Goal: Task Accomplishment & Management: Use online tool/utility

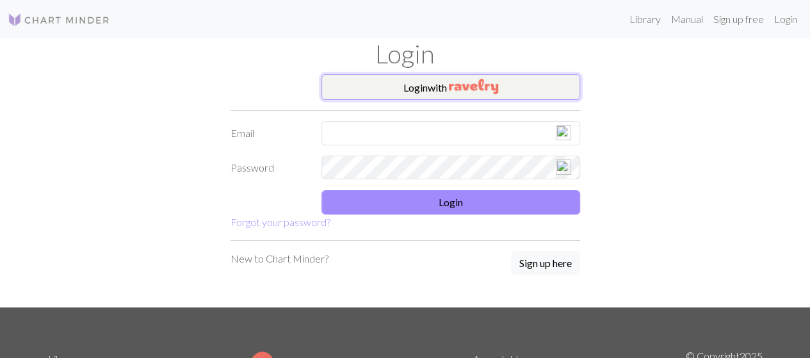
click at [461, 85] on img "button" at bounding box center [473, 86] width 49 height 15
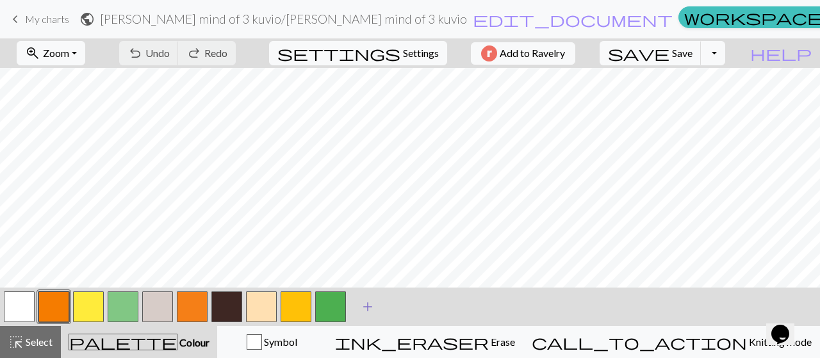
click at [370, 311] on span "add" at bounding box center [367, 307] width 15 height 18
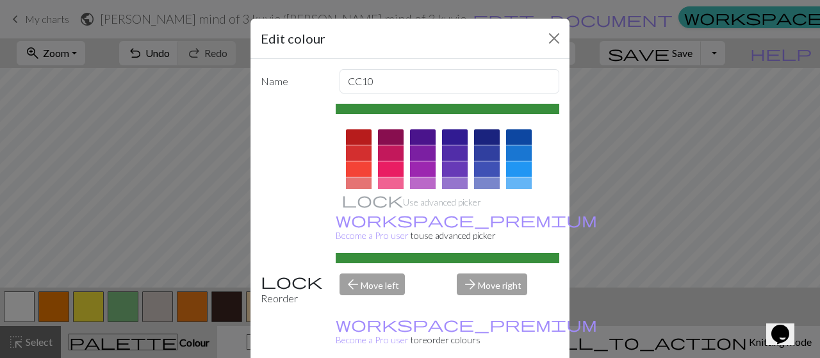
click at [354, 152] on div at bounding box center [359, 152] width 26 height 15
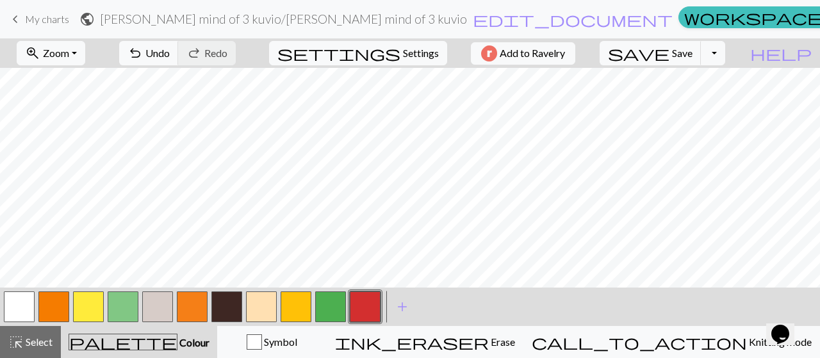
click at [364, 306] on button "button" at bounding box center [365, 306] width 31 height 31
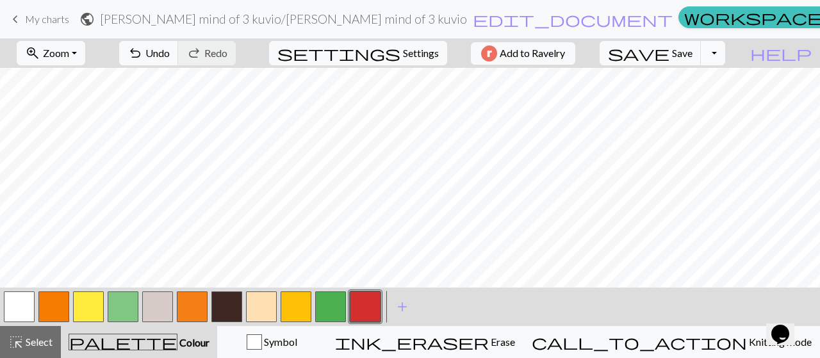
click at [725, 52] on button "Toggle Dropdown" at bounding box center [713, 53] width 24 height 24
click at [703, 101] on button "save_alt Download" at bounding box center [618, 101] width 211 height 20
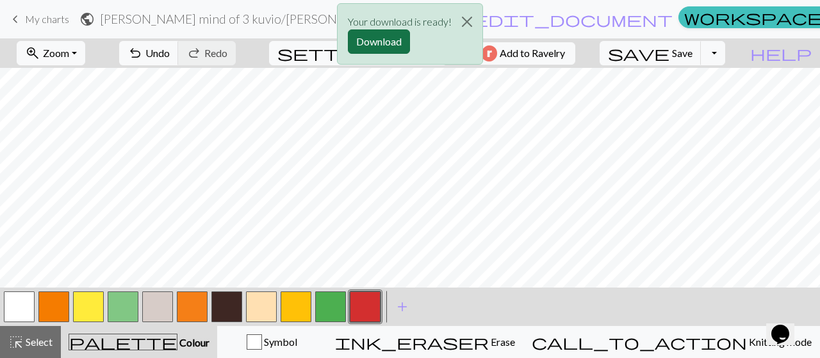
click at [375, 42] on button "Download" at bounding box center [379, 41] width 62 height 24
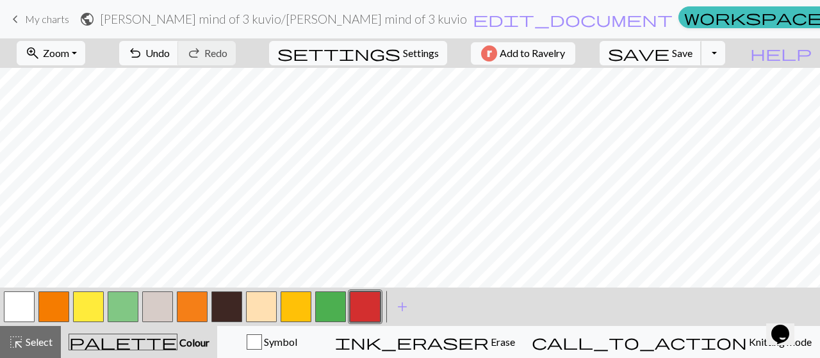
click at [692, 54] on span "Save" at bounding box center [682, 53] width 20 height 12
click at [53, 21] on span "My charts" at bounding box center [47, 19] width 44 height 12
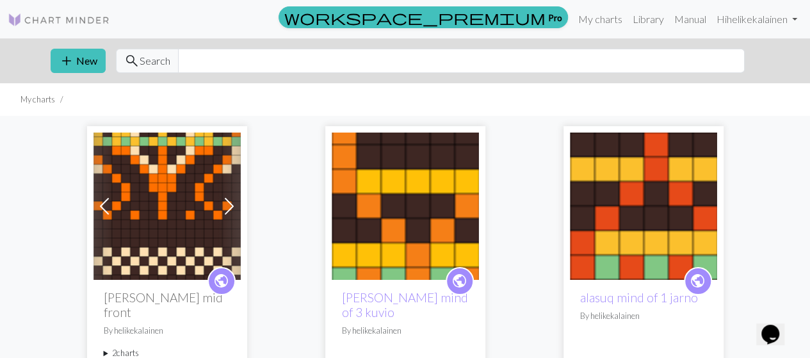
click at [379, 204] on img at bounding box center [405, 206] width 147 height 147
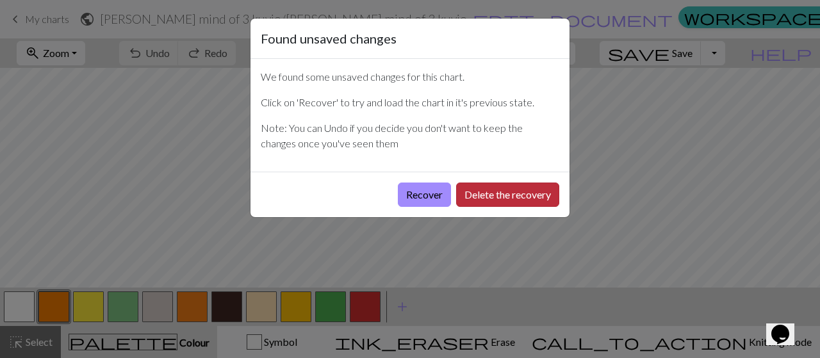
click at [518, 195] on button "Delete the recovery" at bounding box center [507, 195] width 103 height 24
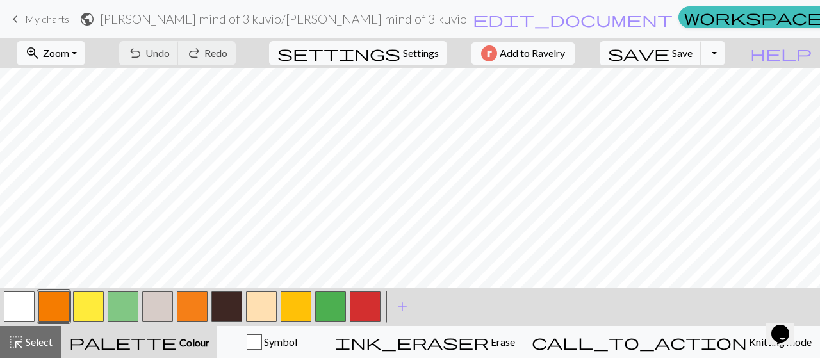
click at [40, 17] on span "My charts" at bounding box center [47, 19] width 44 height 12
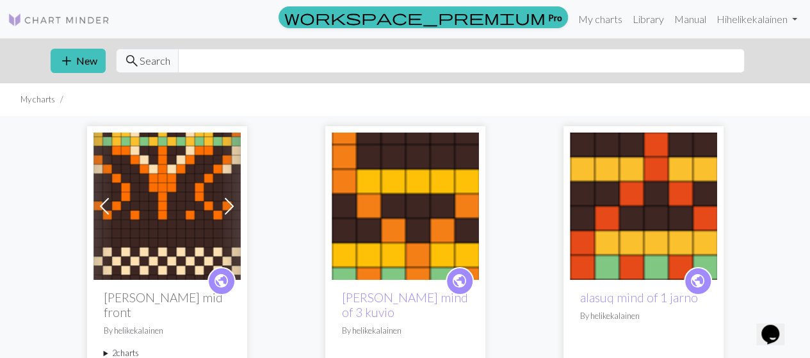
click at [154, 161] on img at bounding box center [167, 206] width 147 height 147
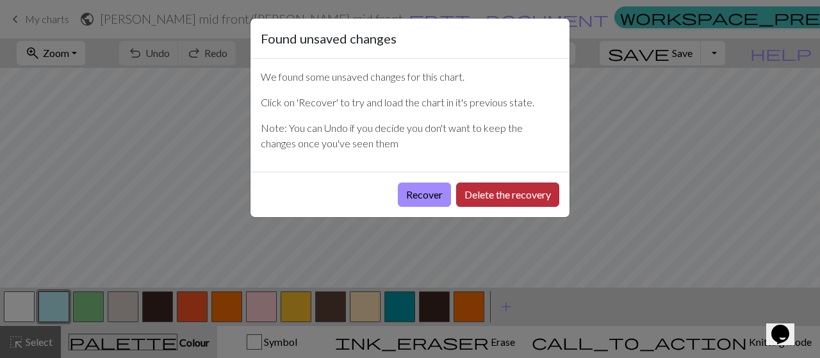
click at [514, 192] on button "Delete the recovery" at bounding box center [507, 195] width 103 height 24
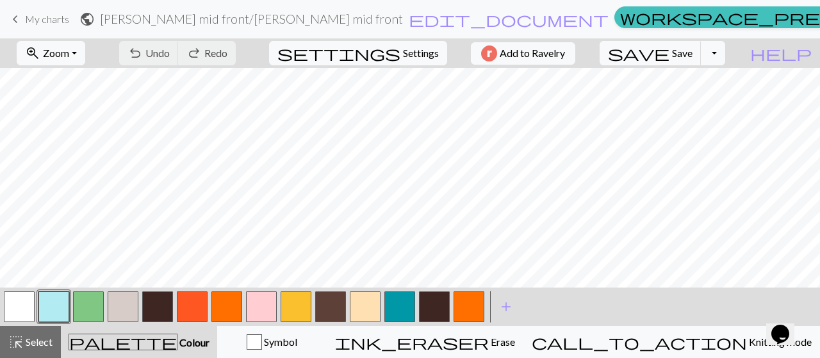
click at [81, 306] on button "button" at bounding box center [88, 306] width 31 height 31
click at [79, 306] on button "button" at bounding box center [88, 306] width 31 height 31
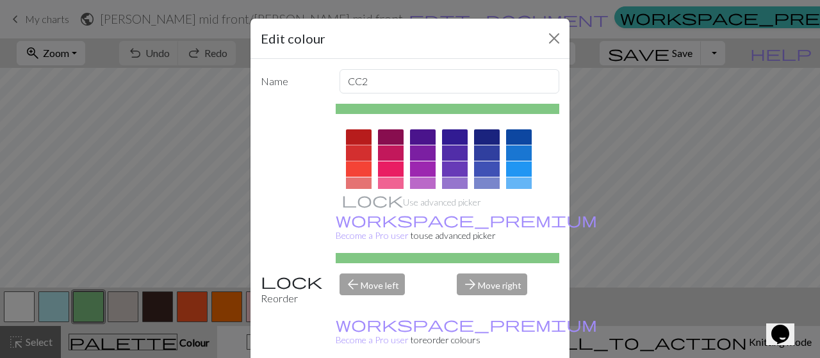
click at [350, 148] on div at bounding box center [359, 152] width 26 height 15
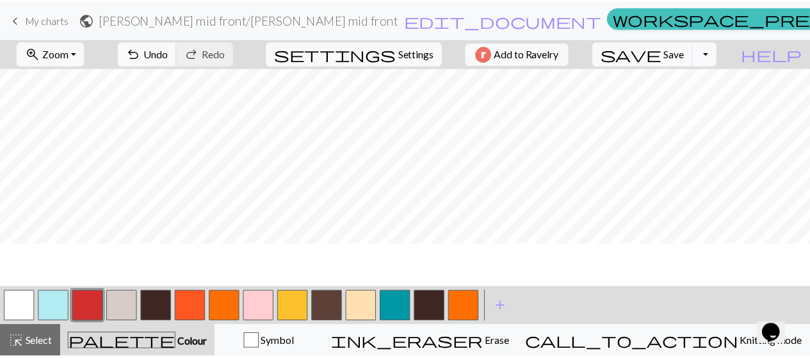
scroll to position [129, 0]
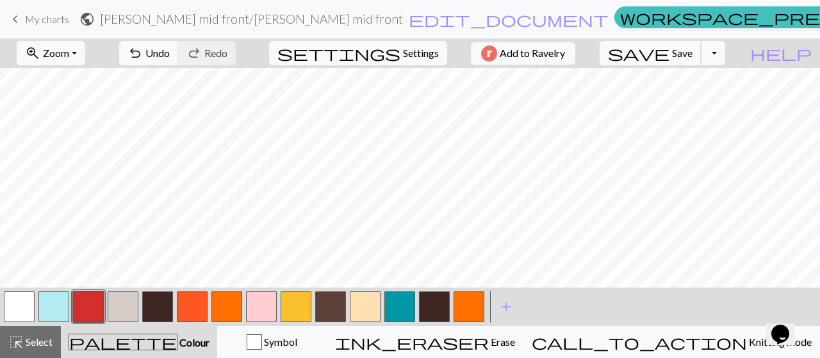
click at [692, 56] on span "Save" at bounding box center [682, 53] width 20 height 12
click at [725, 52] on button "Toggle Dropdown" at bounding box center [713, 53] width 24 height 24
click at [700, 101] on button "save_alt Download" at bounding box center [618, 101] width 211 height 20
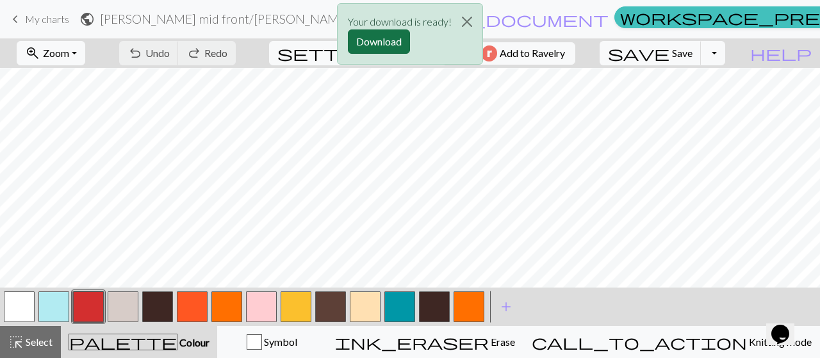
click at [369, 34] on button "Download" at bounding box center [379, 41] width 62 height 24
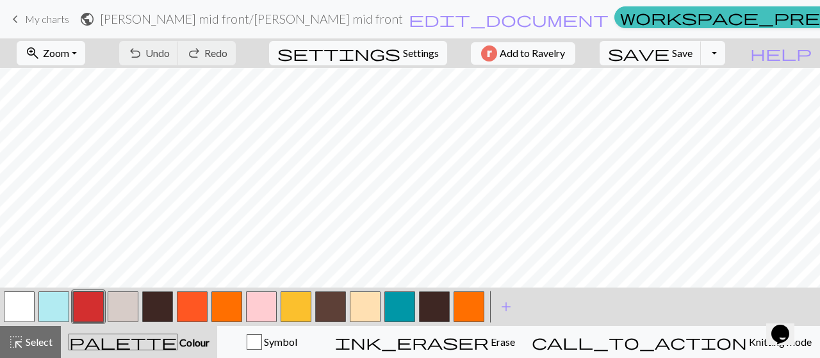
click at [49, 26] on link "keyboard_arrow_left My charts" at bounding box center [38, 19] width 61 height 22
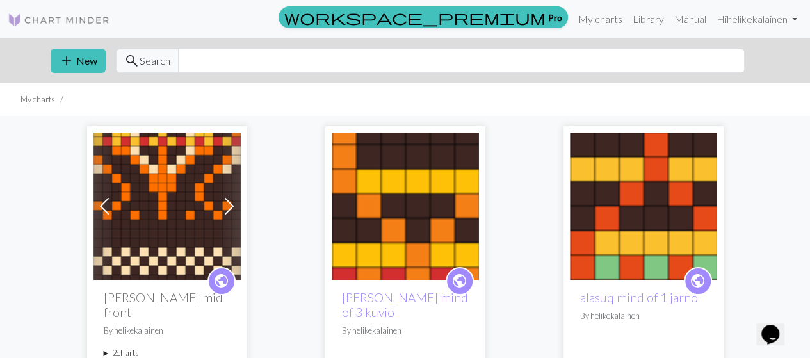
click at [702, 220] on img at bounding box center [643, 206] width 147 height 147
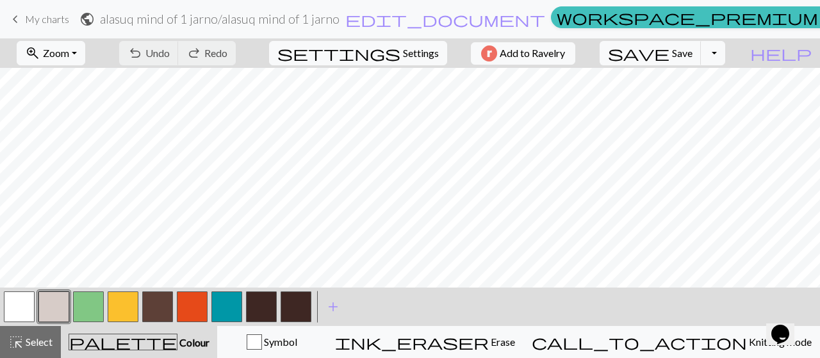
click at [92, 303] on button "button" at bounding box center [88, 306] width 31 height 31
click at [92, 301] on button "button" at bounding box center [88, 306] width 31 height 31
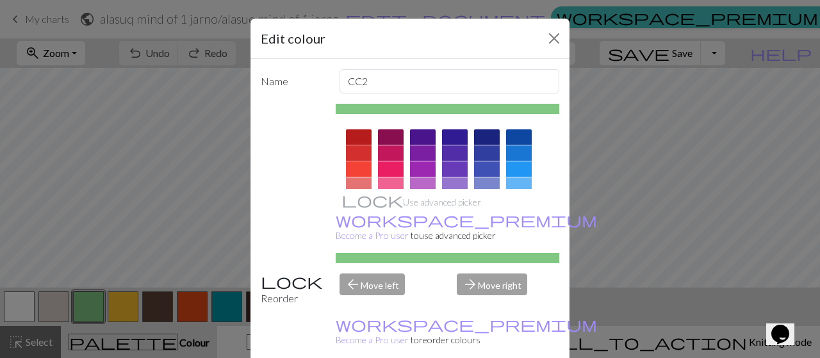
click at [354, 147] on div at bounding box center [359, 152] width 26 height 15
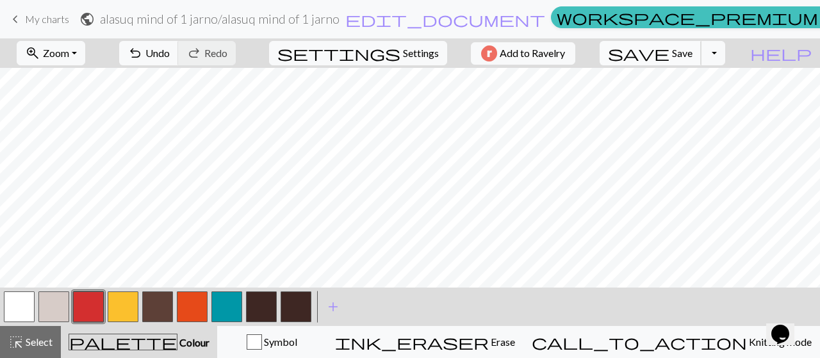
click at [692, 56] on span "Save" at bounding box center [682, 53] width 20 height 12
click at [725, 54] on button "Toggle Dropdown" at bounding box center [713, 53] width 24 height 24
click at [696, 101] on button "save_alt Download" at bounding box center [618, 101] width 211 height 20
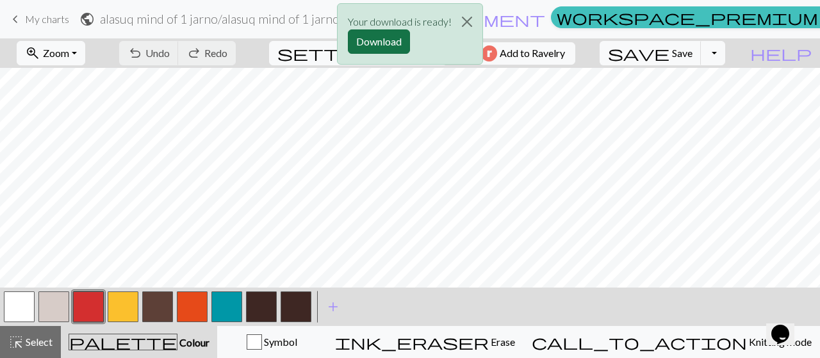
click at [356, 40] on button "Download" at bounding box center [379, 41] width 62 height 24
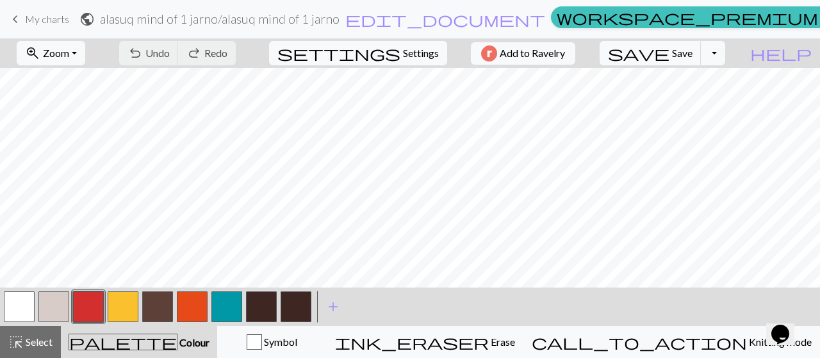
click at [58, 16] on span "My charts" at bounding box center [47, 19] width 44 height 12
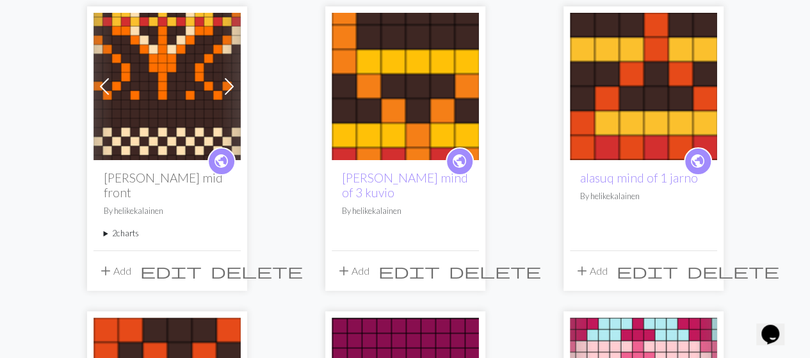
scroll to position [192, 0]
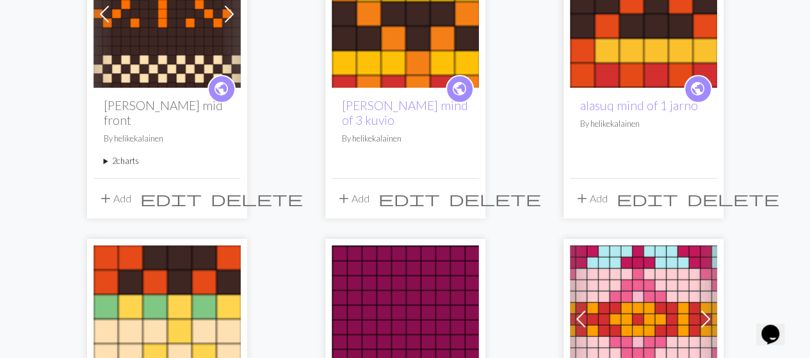
click at [168, 313] on img at bounding box center [167, 318] width 147 height 147
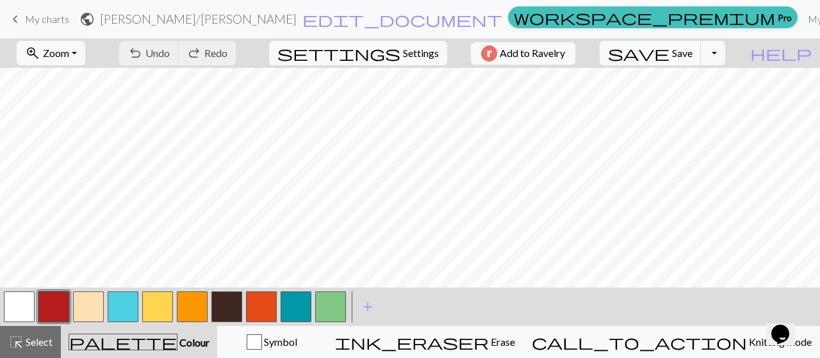
click at [272, 307] on button "button" at bounding box center [261, 306] width 31 height 31
click at [271, 307] on button "button" at bounding box center [261, 306] width 31 height 31
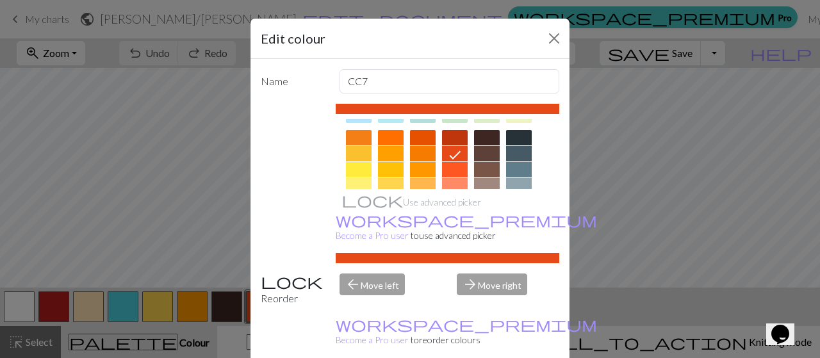
scroll to position [192, 0]
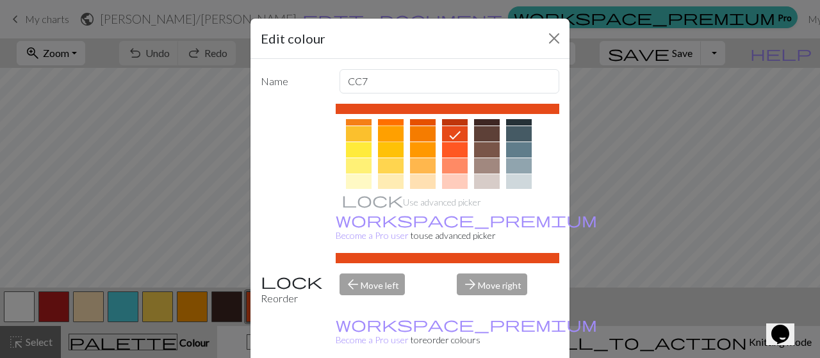
click at [379, 135] on div at bounding box center [391, 133] width 26 height 15
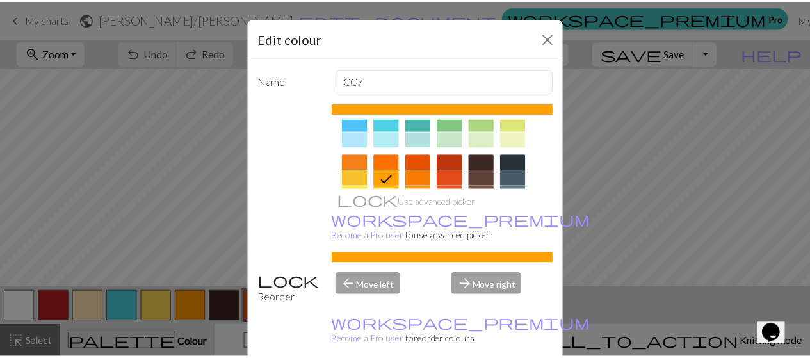
scroll to position [128, 0]
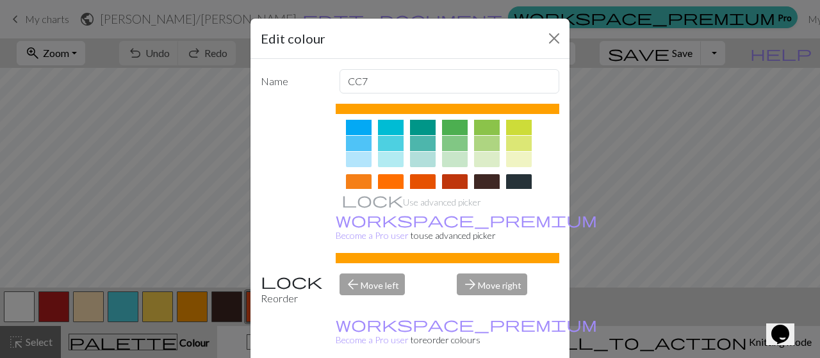
click at [346, 171] on div at bounding box center [359, 131] width 26 height 86
click at [347, 178] on div at bounding box center [359, 181] width 26 height 15
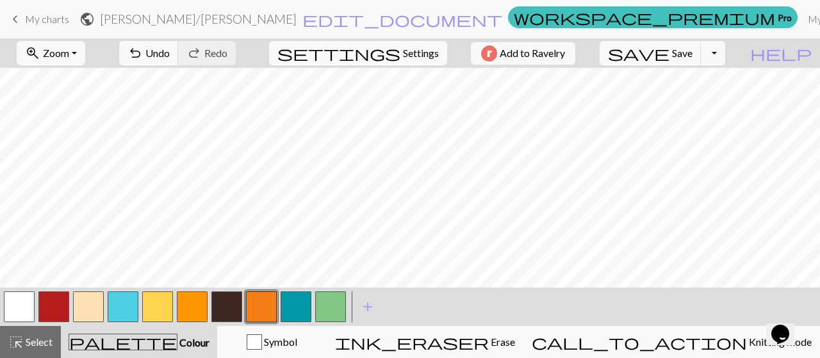
click at [327, 305] on button "button" at bounding box center [330, 306] width 31 height 31
click at [325, 304] on button "button" at bounding box center [330, 306] width 31 height 31
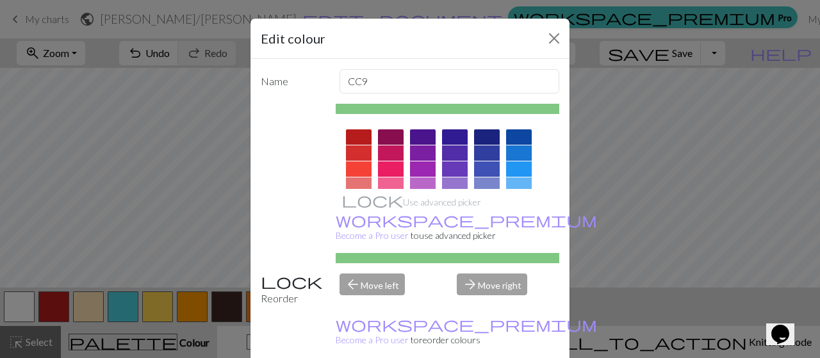
click at [354, 149] on div at bounding box center [359, 152] width 26 height 15
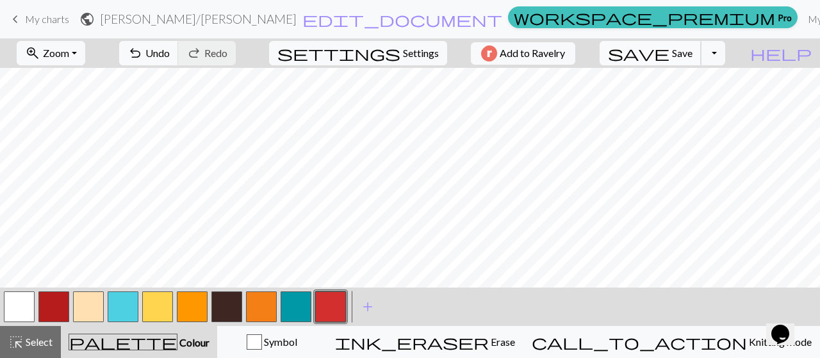
click at [692, 53] on span "Save" at bounding box center [682, 53] width 20 height 12
click at [725, 54] on button "Toggle Dropdown" at bounding box center [713, 53] width 24 height 24
click at [716, 76] on button "file_copy Save a copy" at bounding box center [618, 80] width 211 height 20
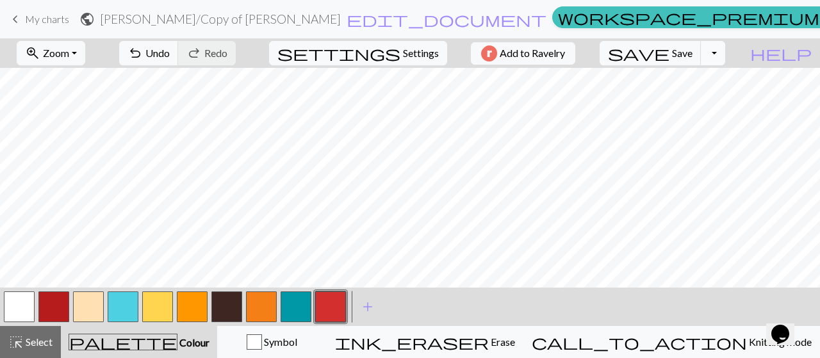
click at [725, 44] on button "Toggle Dropdown" at bounding box center [713, 53] width 24 height 24
click at [689, 101] on button "save_alt Download" at bounding box center [618, 101] width 211 height 20
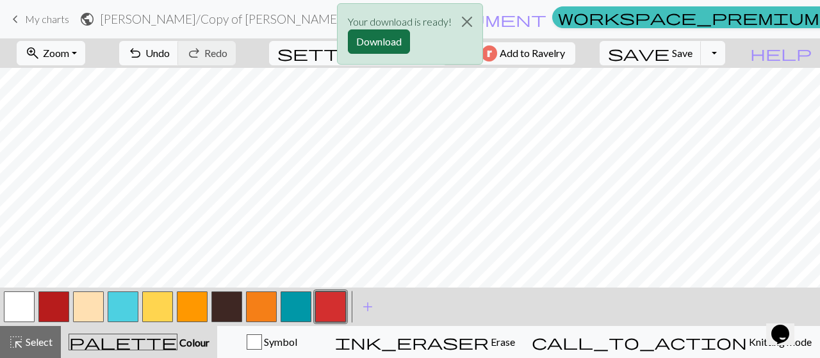
click at [382, 37] on button "Download" at bounding box center [379, 41] width 62 height 24
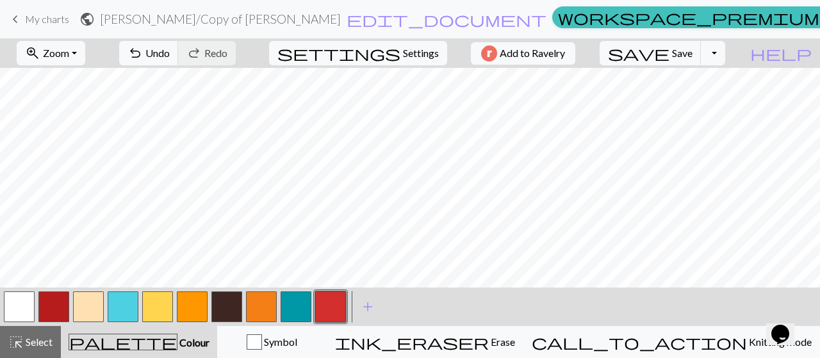
click at [40, 16] on span "My charts" at bounding box center [47, 19] width 44 height 12
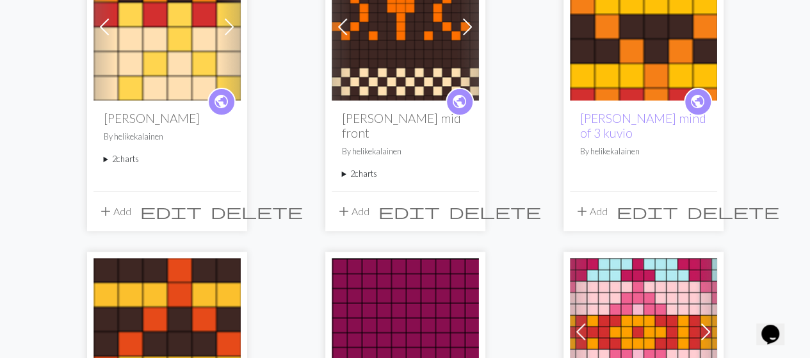
scroll to position [320, 0]
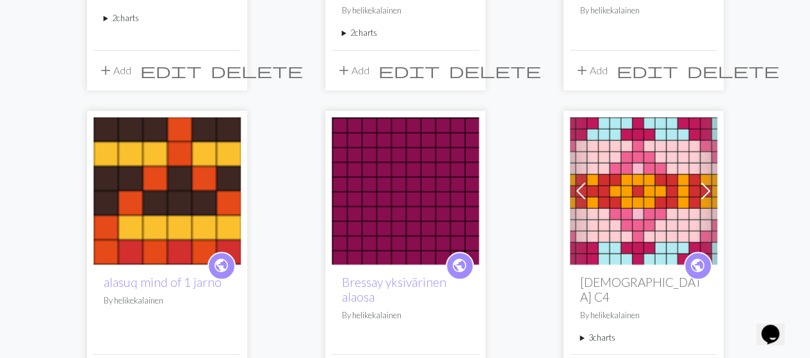
click at [134, 197] on img at bounding box center [167, 190] width 147 height 147
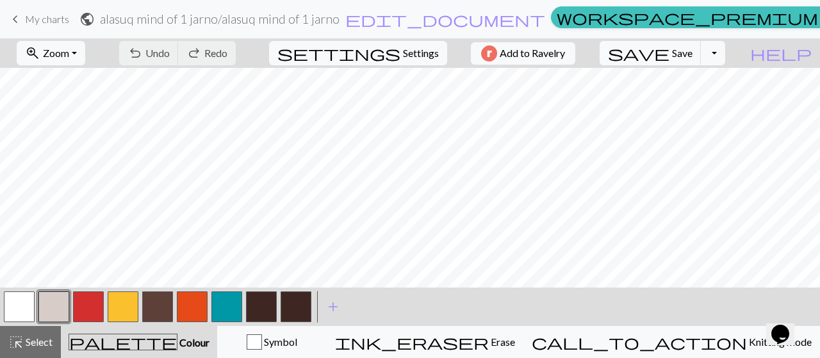
click at [182, 312] on button "button" at bounding box center [192, 306] width 31 height 31
click at [189, 312] on button "button" at bounding box center [192, 306] width 31 height 31
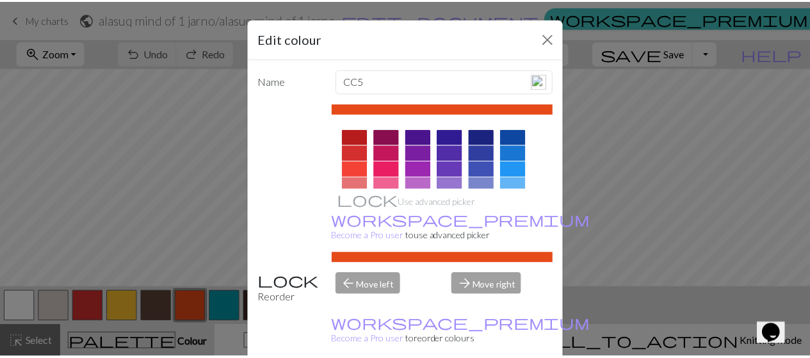
scroll to position [128, 0]
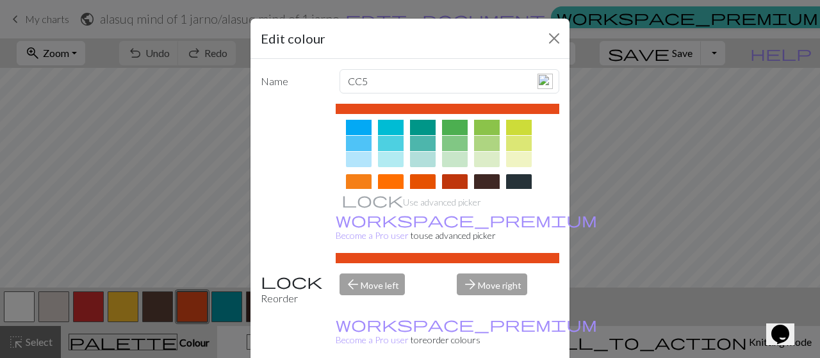
click at [381, 181] on div at bounding box center [391, 181] width 26 height 15
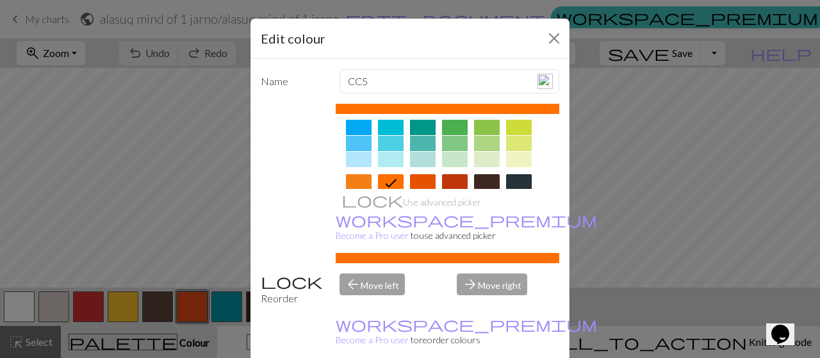
click at [354, 177] on div at bounding box center [359, 181] width 26 height 15
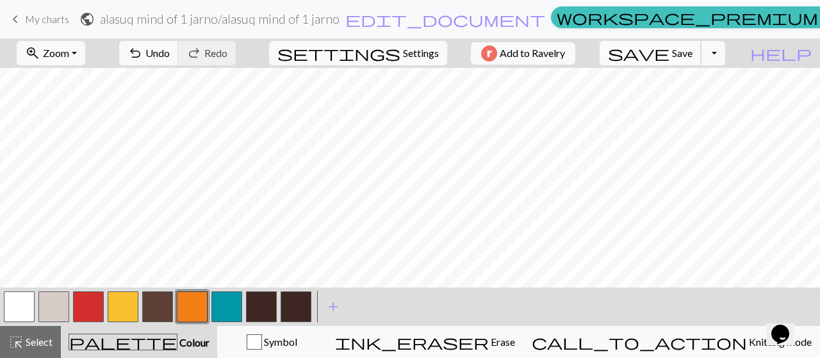
click at [692, 54] on span "Save" at bounding box center [682, 53] width 20 height 12
click at [725, 57] on button "Toggle Dropdown" at bounding box center [713, 53] width 24 height 24
click at [696, 106] on button "save_alt Download" at bounding box center [618, 101] width 211 height 20
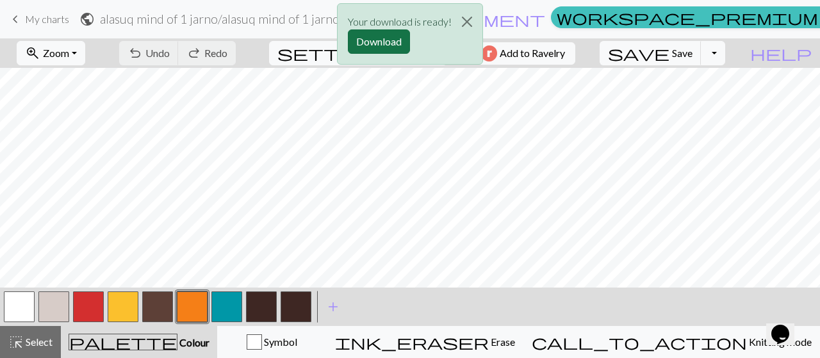
click at [381, 38] on button "Download" at bounding box center [379, 41] width 62 height 24
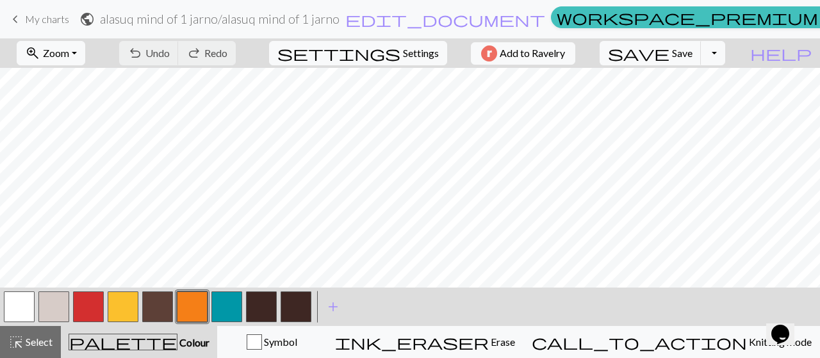
click at [94, 306] on button "button" at bounding box center [88, 306] width 31 height 31
click at [95, 305] on button "button" at bounding box center [88, 306] width 31 height 31
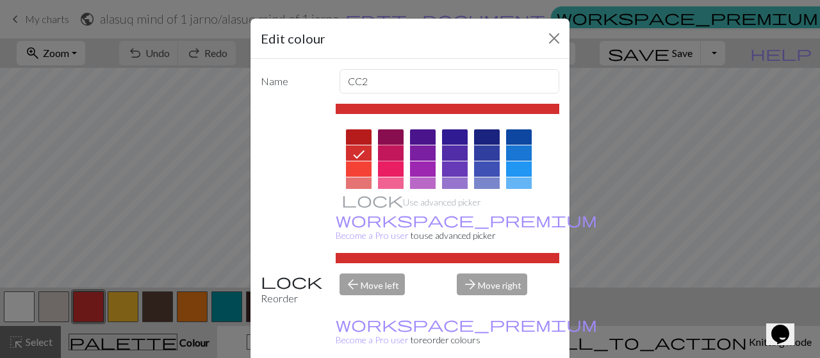
click at [379, 156] on div at bounding box center [391, 152] width 26 height 15
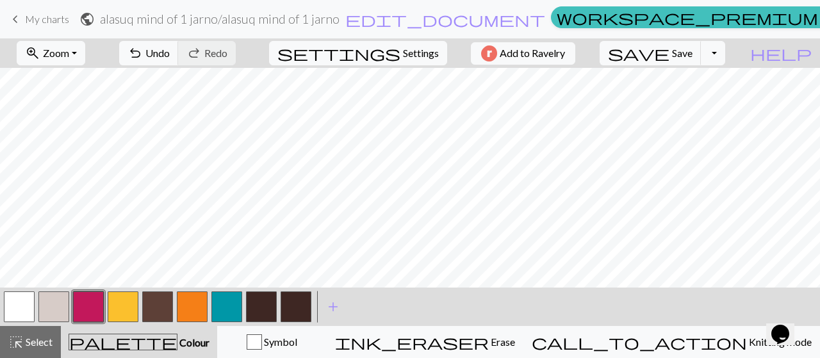
click at [45, 20] on span "My charts" at bounding box center [47, 19] width 44 height 12
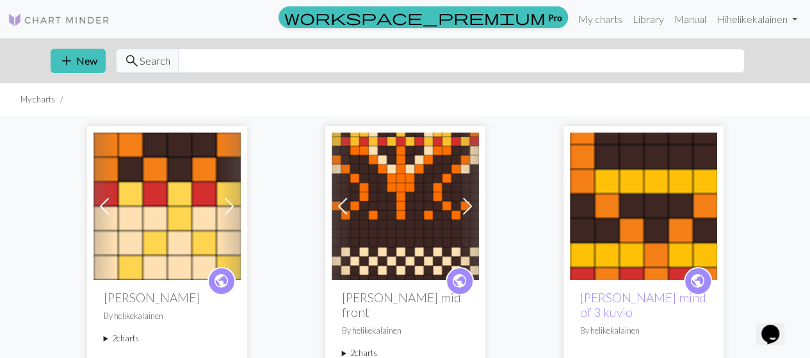
scroll to position [128, 0]
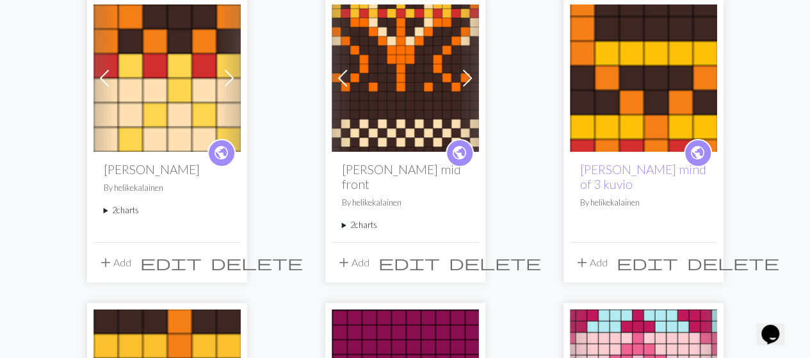
click at [387, 29] on img at bounding box center [405, 77] width 147 height 147
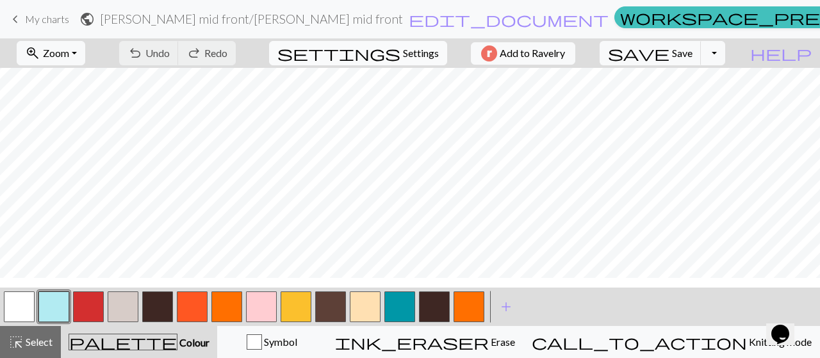
scroll to position [64, 0]
click at [88, 312] on button "button" at bounding box center [88, 306] width 31 height 31
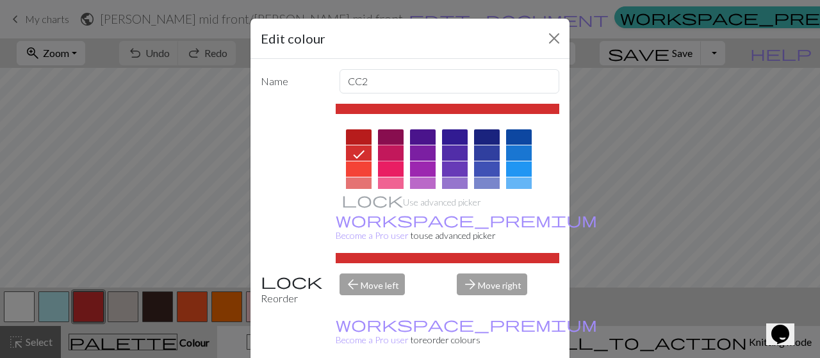
click at [386, 154] on div at bounding box center [391, 152] width 26 height 15
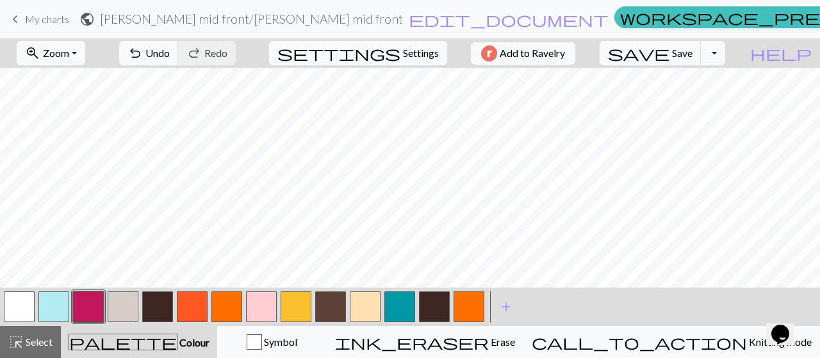
click at [85, 309] on button "button" at bounding box center [88, 306] width 31 height 31
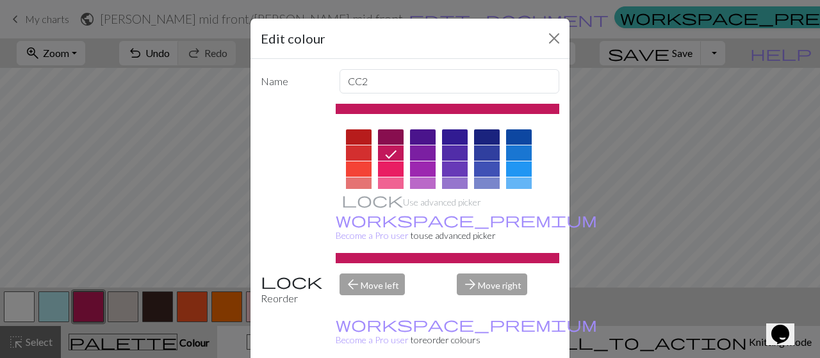
click at [346, 152] on div at bounding box center [359, 152] width 26 height 15
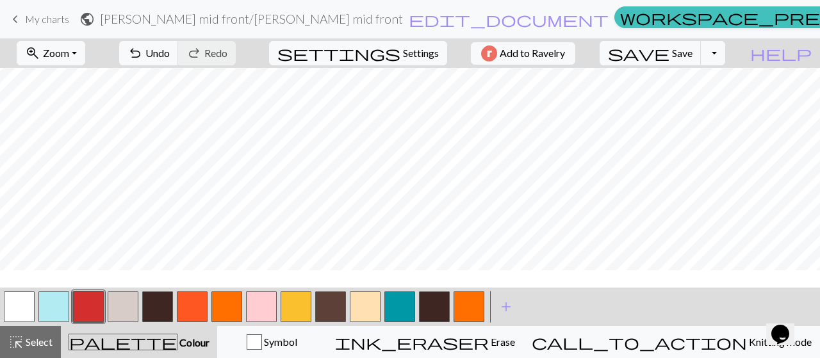
scroll to position [0, 0]
